Goal: Communication & Community: Answer question/provide support

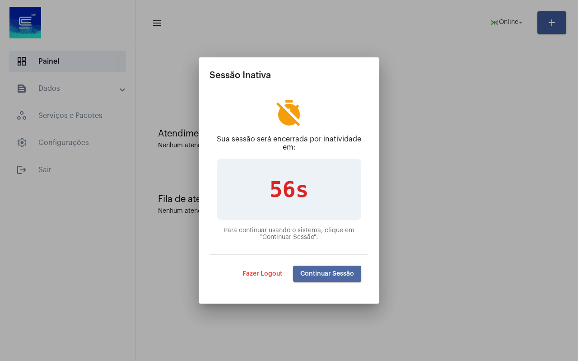
click at [320, 273] on span "Continuar Sessão" at bounding box center [327, 273] width 54 height 6
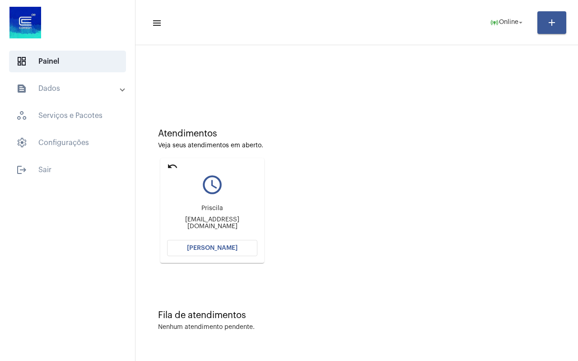
click at [170, 165] on mat-icon "undo" at bounding box center [172, 166] width 11 height 11
click at [168, 161] on mat-icon "undo" at bounding box center [172, 166] width 11 height 11
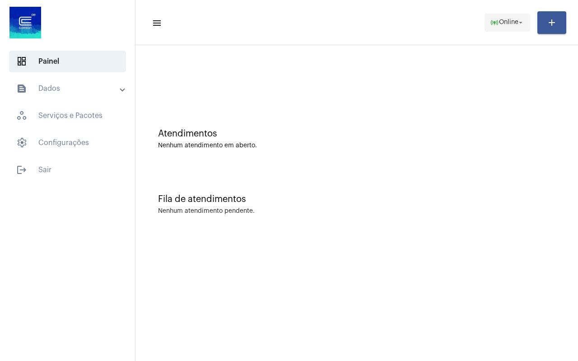
click at [511, 17] on span "online_prediction Online arrow_drop_down" at bounding box center [507, 22] width 35 height 16
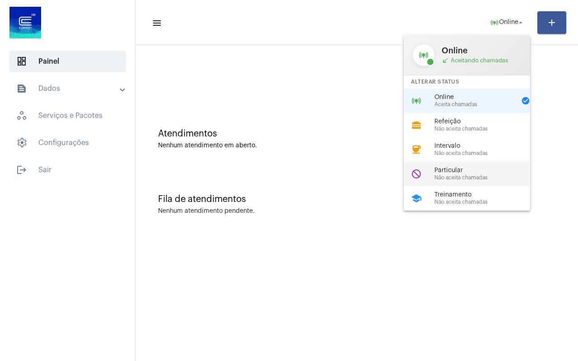
click at [494, 176] on span "Não aceita chamadas" at bounding box center [485, 178] width 103 height 6
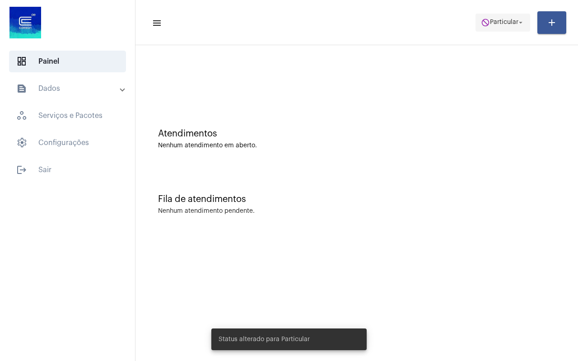
click at [490, 24] on span "Particular" at bounding box center [504, 22] width 28 height 6
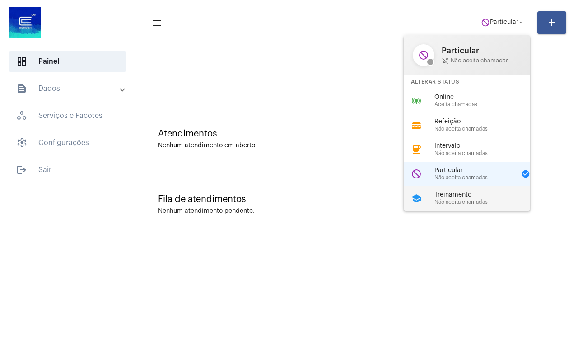
click at [467, 192] on span "Treinamento" at bounding box center [485, 194] width 103 height 7
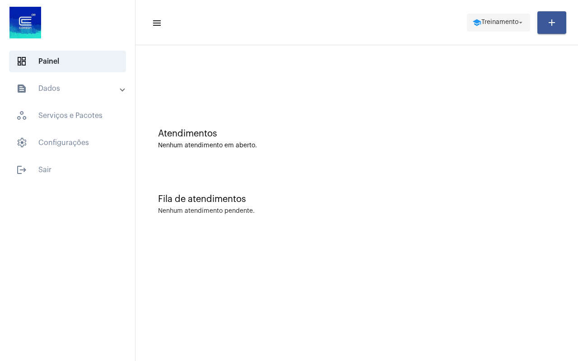
click at [490, 23] on span "Treinamento" at bounding box center [499, 22] width 37 height 6
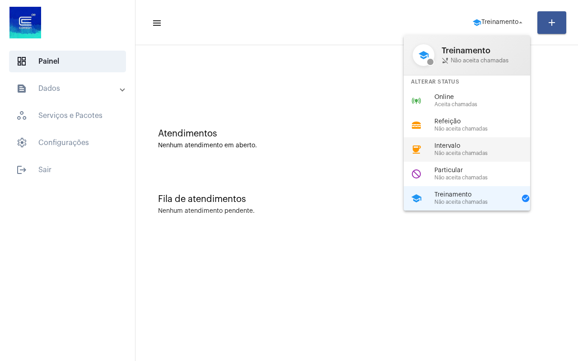
click at [480, 151] on span "Não aceita chamadas" at bounding box center [485, 153] width 103 height 6
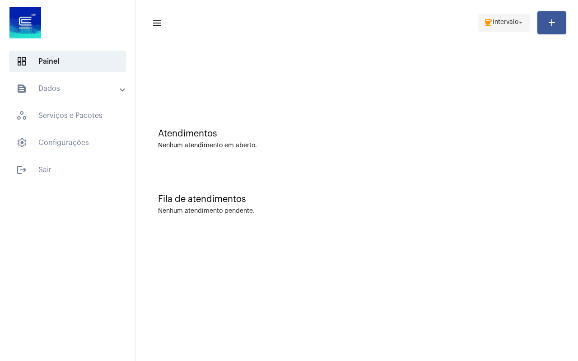
click at [510, 25] on span "Intervalo" at bounding box center [506, 22] width 26 height 6
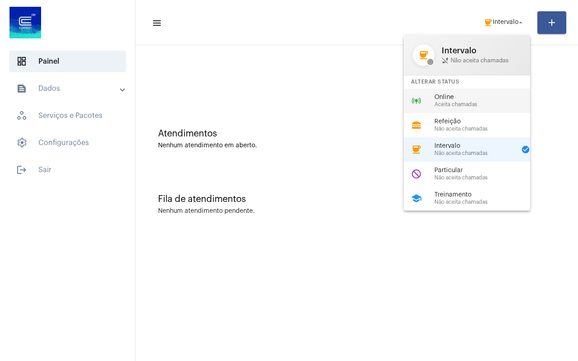
click at [483, 106] on span "Aceita chamadas" at bounding box center [485, 105] width 103 height 6
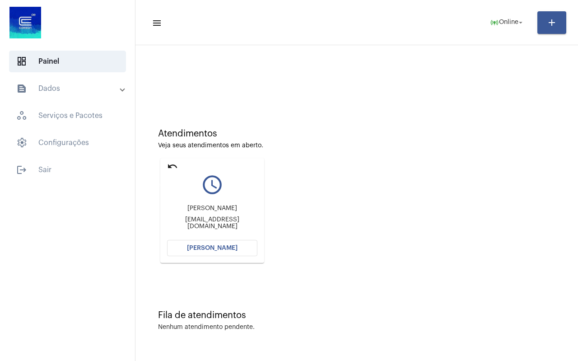
click at [168, 168] on mat-icon "undo" at bounding box center [172, 166] width 11 height 11
click at [215, 247] on span "[PERSON_NAME]" at bounding box center [212, 248] width 51 height 6
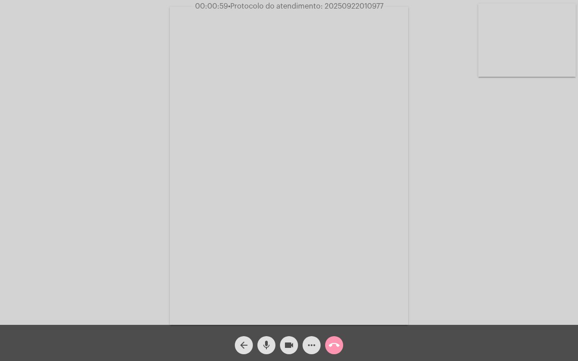
click at [569, 120] on div "Acessando Câmera e Microfone..." at bounding box center [289, 164] width 576 height 325
click at [336, 340] on mat-icon "call_end" at bounding box center [334, 345] width 11 height 11
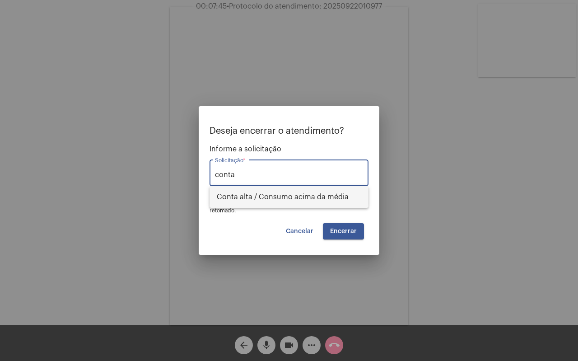
click at [273, 194] on span "Conta alta / Consumo acima da média" at bounding box center [289, 197] width 144 height 22
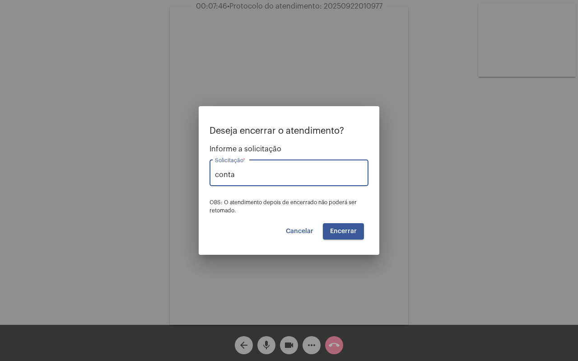
click at [336, 225] on button "Encerrar" at bounding box center [343, 231] width 41 height 16
type input "Conta alta / Consumo acima da média"
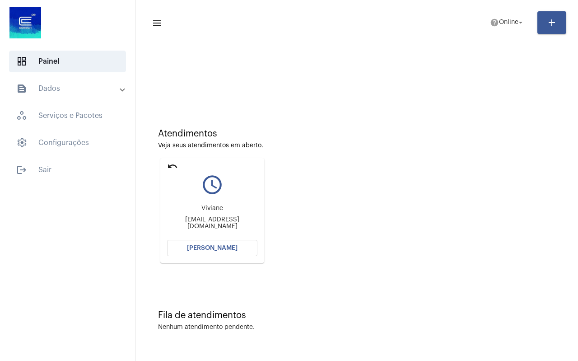
click at [170, 168] on mat-icon "undo" at bounding box center [172, 166] width 11 height 11
click at [298, 219] on div "Atendimentos Veja seus atendimentos em aberto. undo query_builder [PERSON_NAME]…" at bounding box center [356, 193] width 433 height 182
click at [215, 250] on span "[PERSON_NAME]" at bounding box center [212, 248] width 51 height 6
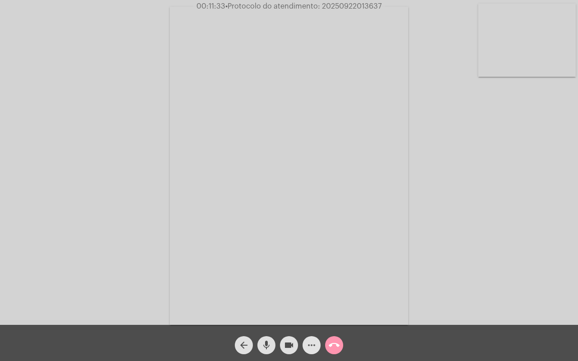
click at [310, 348] on mat-icon "more_horiz" at bounding box center [311, 345] width 11 height 11
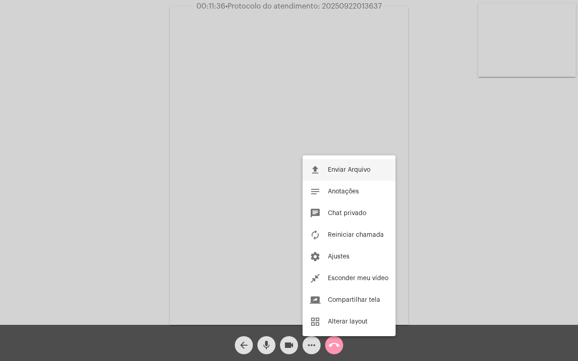
click at [349, 171] on span "Enviar Arquivo" at bounding box center [349, 170] width 42 height 6
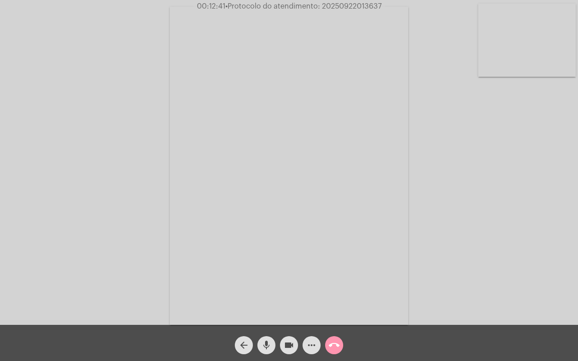
click at [312, 342] on mat-icon "more_horiz" at bounding box center [311, 345] width 11 height 11
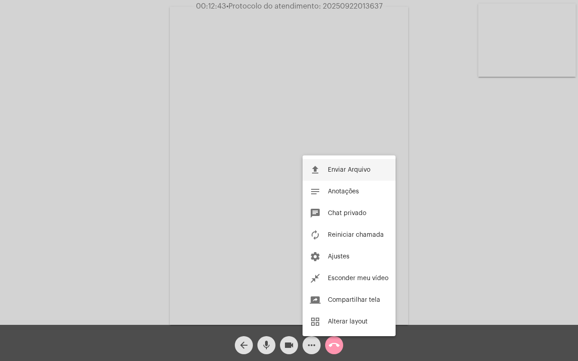
click at [337, 172] on span "Enviar Arquivo" at bounding box center [349, 170] width 42 height 6
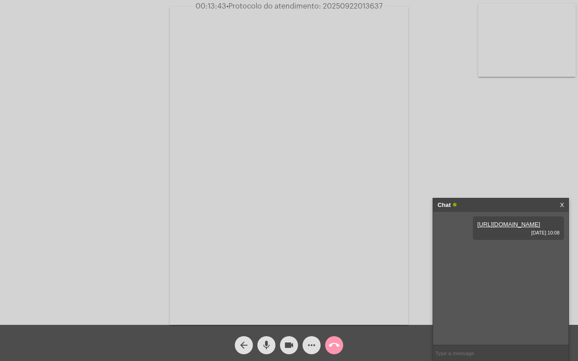
click at [307, 341] on mat-icon "more_horiz" at bounding box center [311, 345] width 11 height 11
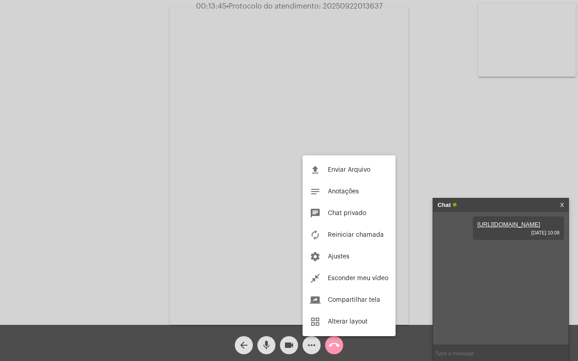
click at [358, 169] on span "Enviar Arquivo" at bounding box center [349, 170] width 42 height 6
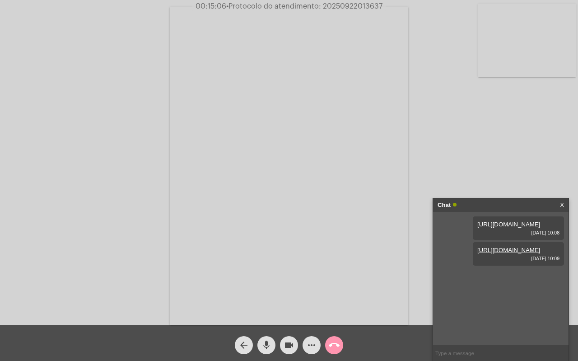
click at [268, 345] on mat-icon "mic" at bounding box center [266, 345] width 11 height 11
click at [287, 346] on mat-icon "videocam" at bounding box center [289, 345] width 11 height 11
click at [266, 342] on mat-icon "mic_off" at bounding box center [266, 345] width 11 height 11
click at [284, 346] on mat-icon "videocam_off" at bounding box center [289, 345] width 11 height 11
click at [562, 206] on link "X" at bounding box center [562, 205] width 4 height 14
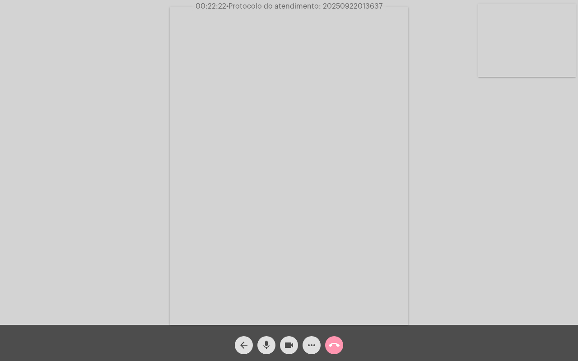
click at [336, 347] on mat-icon "call_end" at bounding box center [334, 345] width 11 height 11
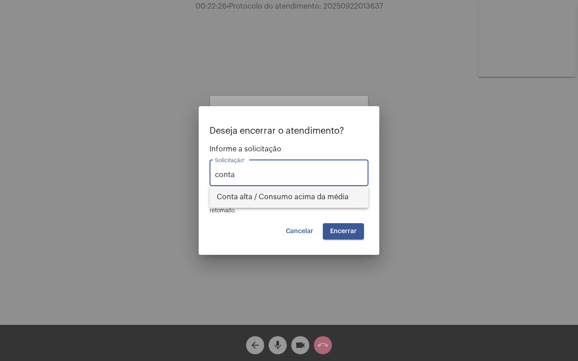
click at [309, 198] on span "Conta alta / Consumo acima da média" at bounding box center [289, 197] width 144 height 22
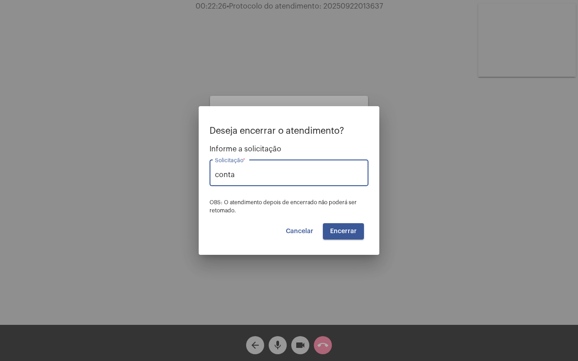
type input "Conta alta / Consumo acima da média"
click at [338, 226] on button "Encerrar" at bounding box center [343, 231] width 41 height 16
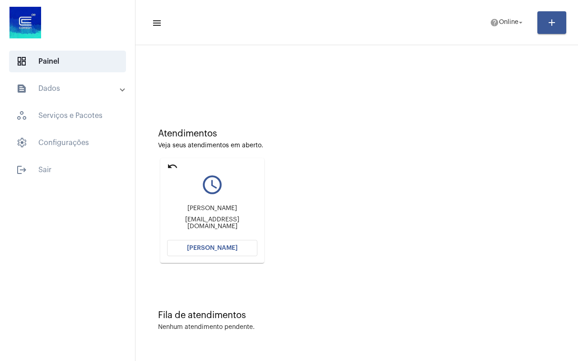
click at [169, 169] on mat-icon "undo" at bounding box center [172, 166] width 11 height 11
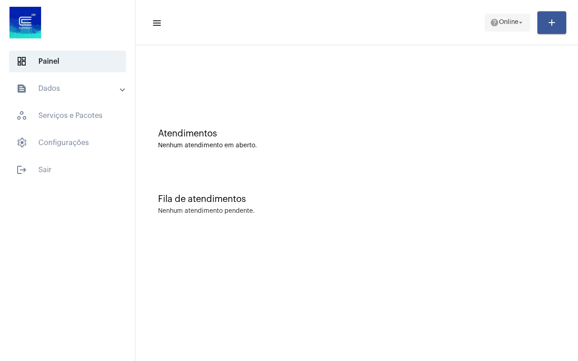
click at [509, 28] on span "help Online arrow_drop_down" at bounding box center [507, 22] width 35 height 16
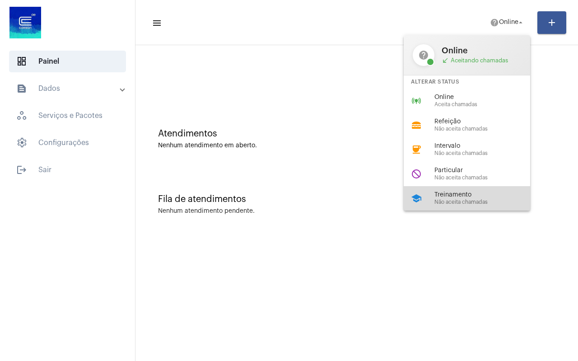
click at [473, 194] on span "Treinamento" at bounding box center [485, 194] width 103 height 7
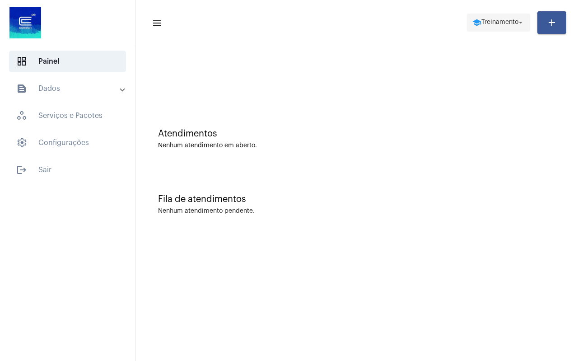
click at [502, 25] on span "Treinamento" at bounding box center [499, 22] width 37 height 6
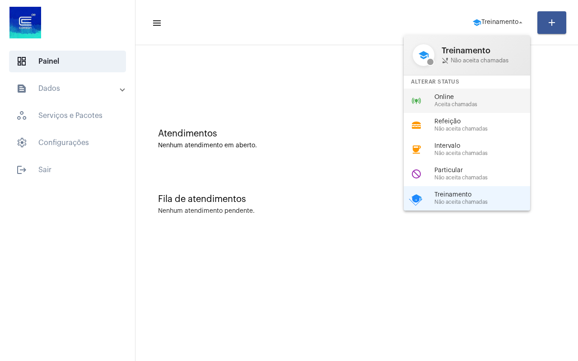
click at [461, 100] on span "Online" at bounding box center [485, 97] width 103 height 7
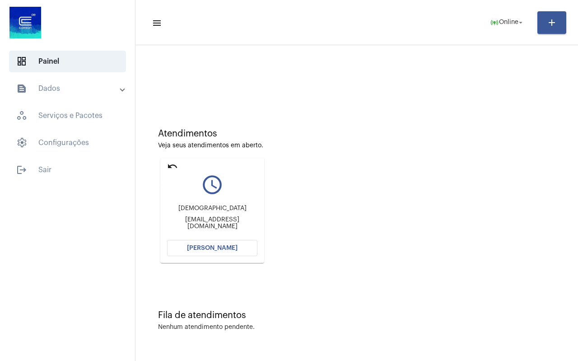
click at [173, 164] on mat-icon "undo" at bounding box center [172, 166] width 11 height 11
click at [171, 166] on mat-icon "undo" at bounding box center [172, 166] width 11 height 11
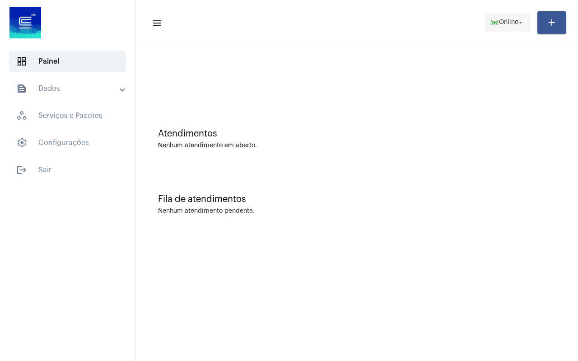
click at [503, 26] on span "online_prediction Online arrow_drop_down" at bounding box center [507, 22] width 35 height 16
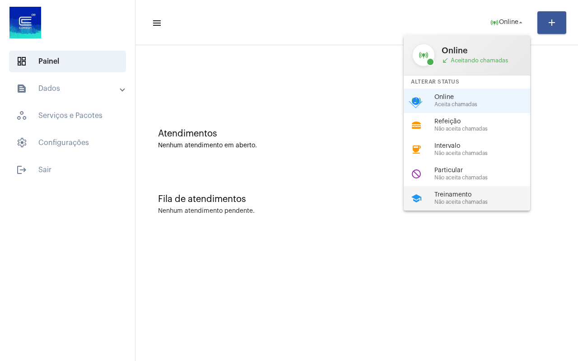
click at [467, 197] on span "Treinamento" at bounding box center [485, 194] width 103 height 7
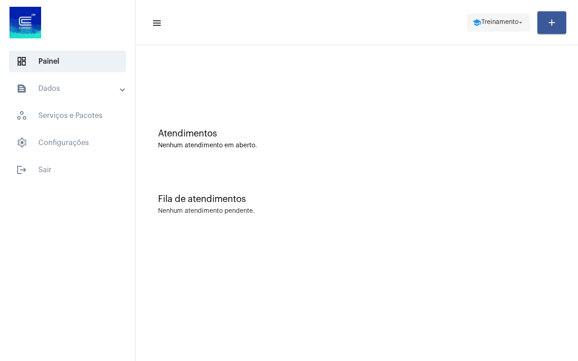
click at [493, 19] on span "school Treinamento arrow_drop_down" at bounding box center [498, 22] width 52 height 16
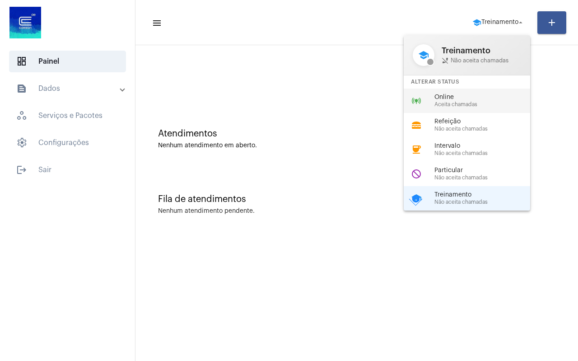
click at [447, 95] on span "Online" at bounding box center [485, 97] width 103 height 7
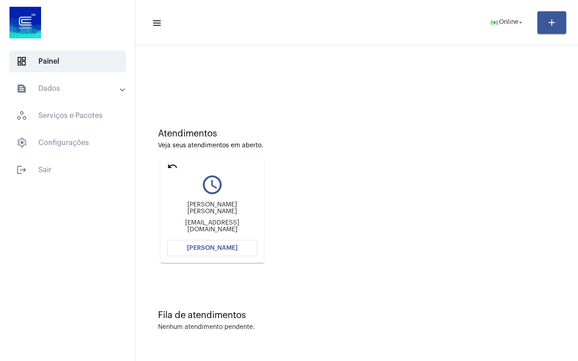
click at [169, 165] on mat-icon "undo" at bounding box center [172, 166] width 11 height 11
click at [505, 24] on span "Online" at bounding box center [508, 22] width 19 height 6
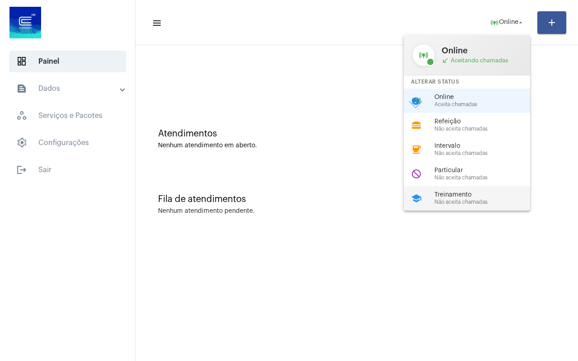
click at [459, 198] on div "Treinamento Não aceita chamadas" at bounding box center [485, 198] width 103 height 14
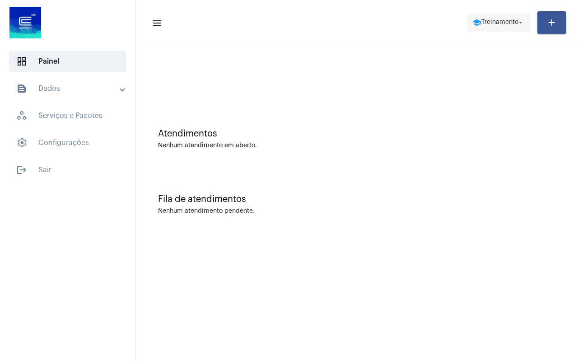
click at [495, 27] on span "school Treinamento arrow_drop_down" at bounding box center [498, 22] width 52 height 16
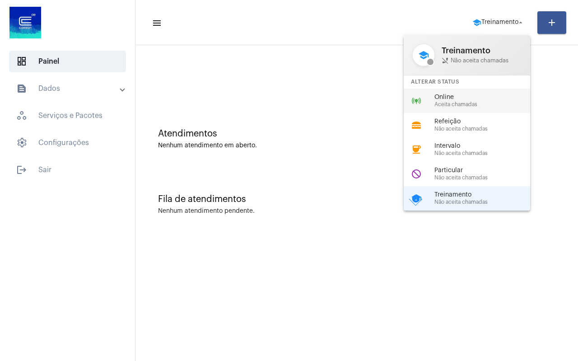
click at [478, 106] on span "Aceita chamadas" at bounding box center [485, 105] width 103 height 6
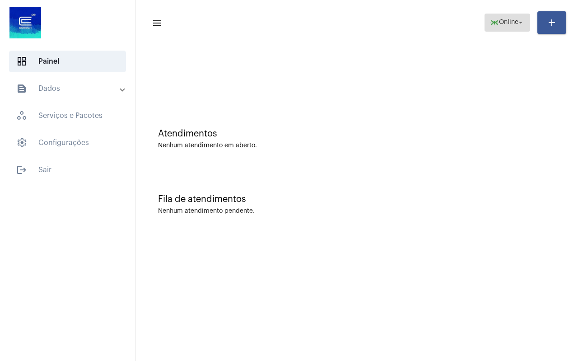
click at [508, 20] on span "Online" at bounding box center [508, 22] width 19 height 6
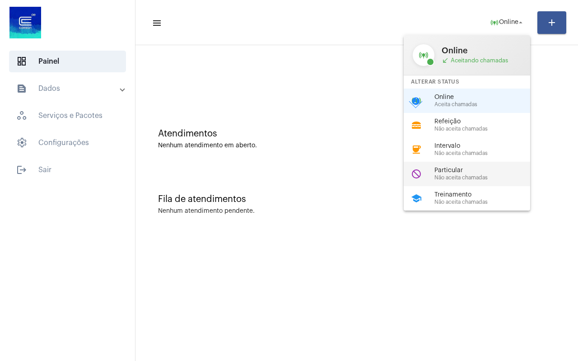
click at [467, 166] on div "do_not_disturb Particular Não aceita chamadas" at bounding box center [474, 174] width 141 height 24
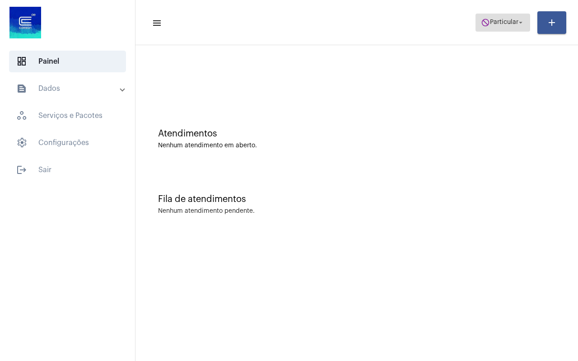
click at [489, 26] on span "do_not_disturb Particular arrow_drop_down" at bounding box center [503, 22] width 44 height 16
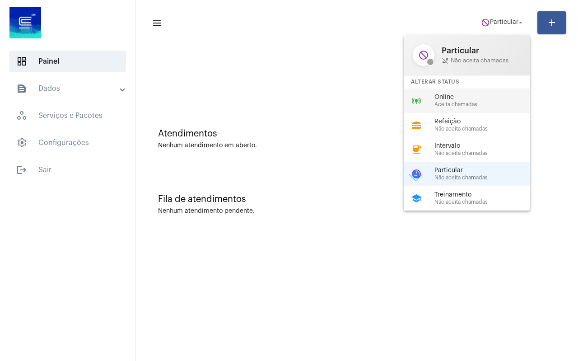
click at [461, 99] on span "Online" at bounding box center [485, 97] width 103 height 7
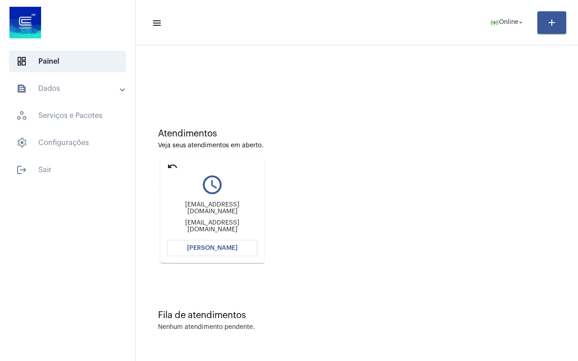
click at [169, 167] on mat-icon "undo" at bounding box center [172, 166] width 11 height 11
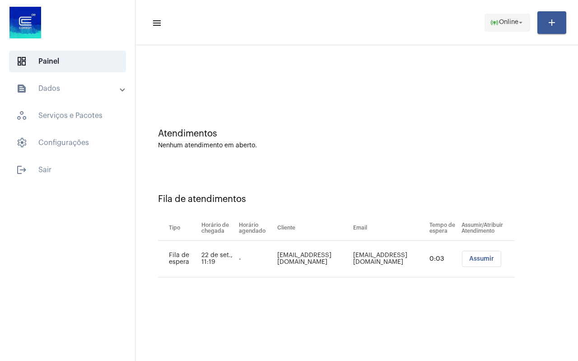
click at [504, 23] on span "Online" at bounding box center [508, 22] width 19 height 6
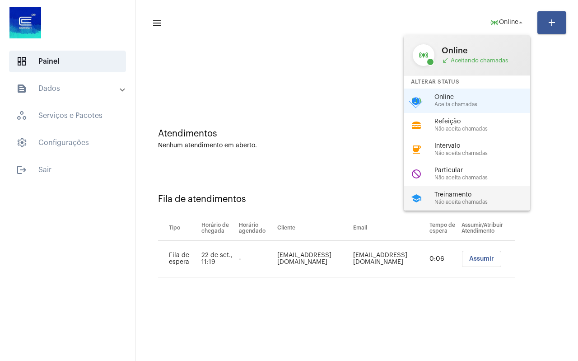
click at [475, 191] on span "Treinamento" at bounding box center [485, 194] width 103 height 7
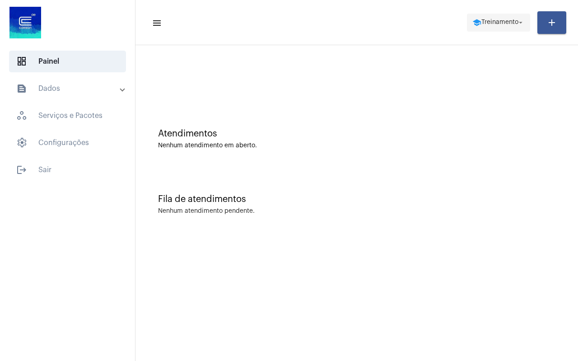
click at [486, 21] on span "Treinamento" at bounding box center [499, 22] width 37 height 6
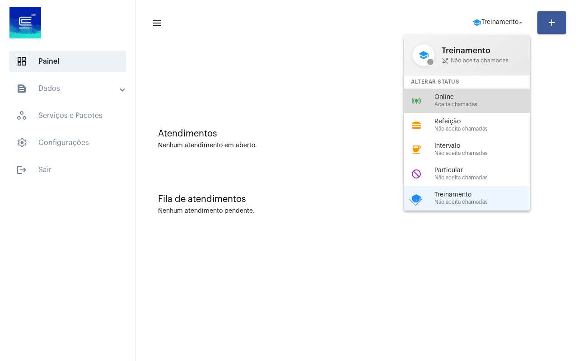
click at [465, 98] on span "Online" at bounding box center [485, 97] width 103 height 7
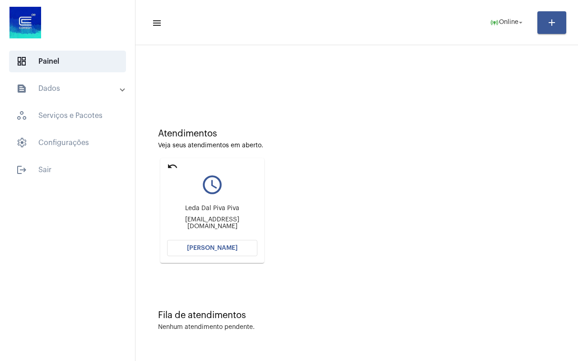
click at [170, 165] on mat-icon "undo" at bounding box center [172, 166] width 11 height 11
click at [170, 163] on mat-icon "undo" at bounding box center [172, 166] width 11 height 11
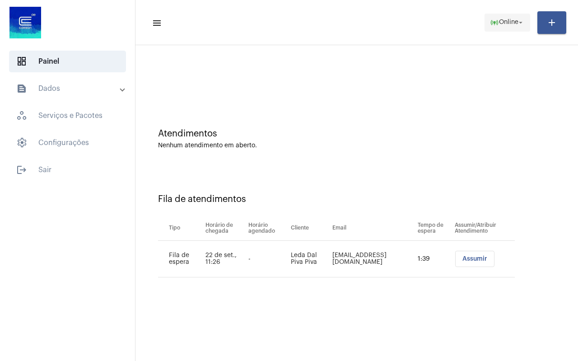
click at [506, 19] on span "online_prediction Online arrow_drop_down" at bounding box center [507, 22] width 35 height 16
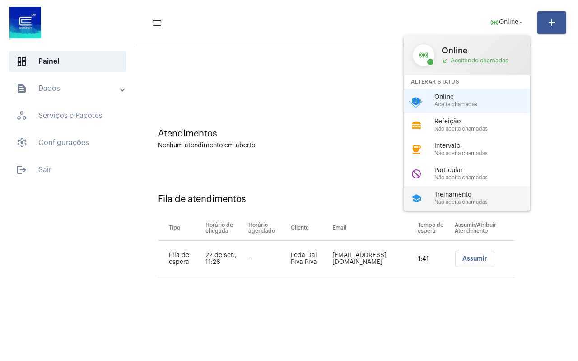
click at [460, 196] on span "Treinamento" at bounding box center [485, 194] width 103 height 7
